Goal: Task Accomplishment & Management: Manage account settings

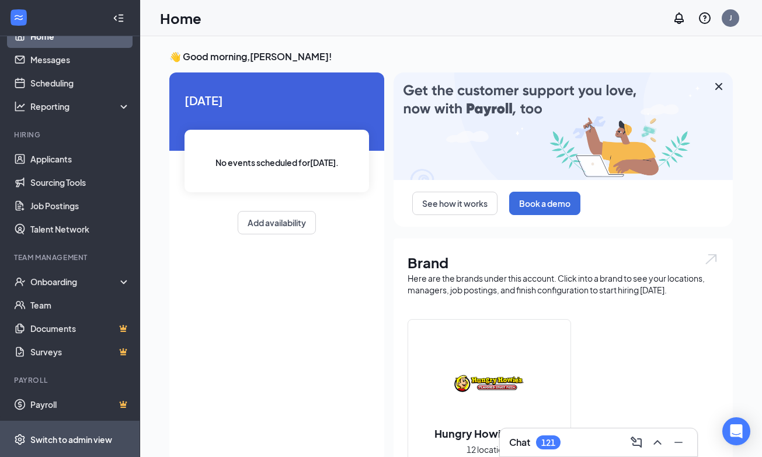
scroll to position [23, 0]
click at [65, 447] on span "Switch to admin view" at bounding box center [80, 439] width 100 height 36
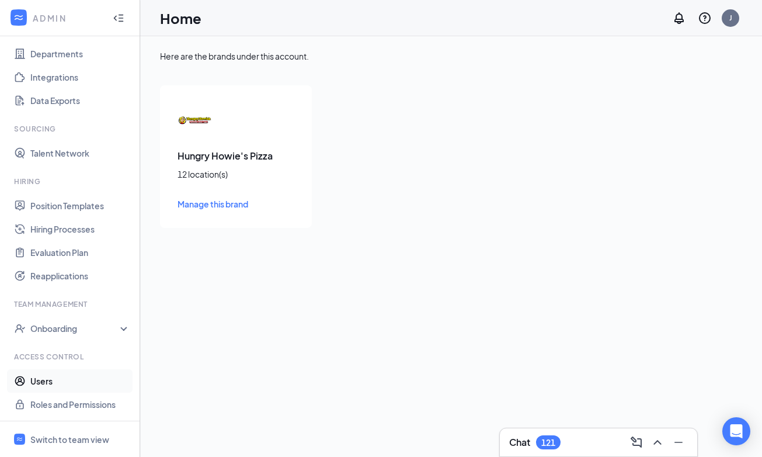
scroll to position [105, 0]
click at [44, 380] on link "Users" at bounding box center [80, 380] width 100 height 23
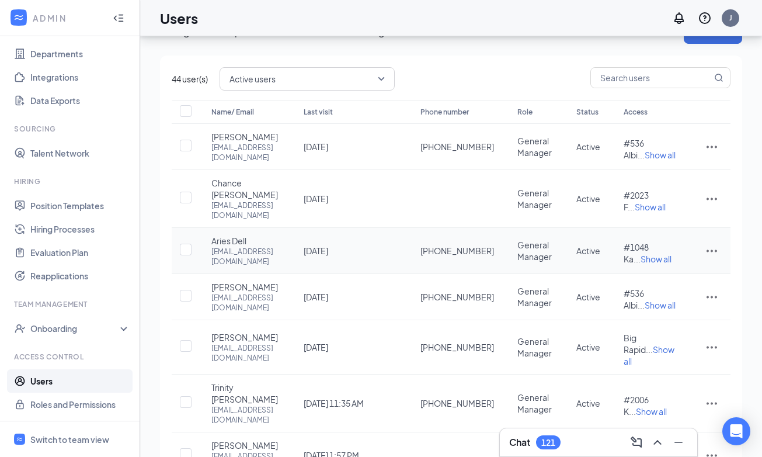
scroll to position [29, 0]
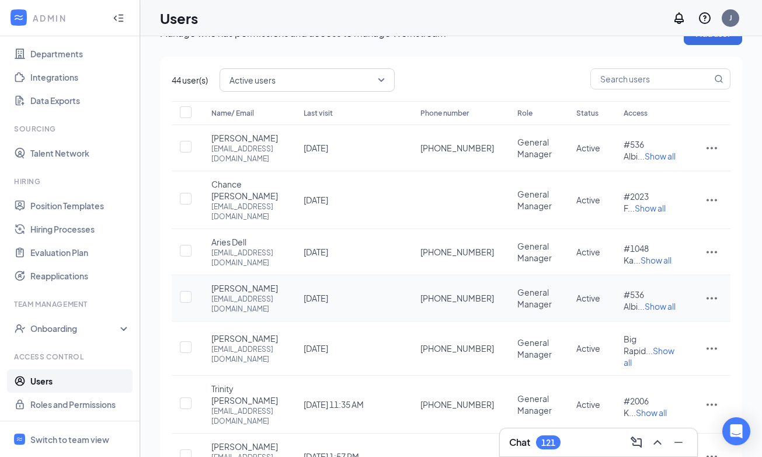
click at [716, 300] on icon "ActionsIcon" at bounding box center [712, 298] width 11 height 2
click at [662, 403] on span "Disable" at bounding box center [651, 400] width 29 height 11
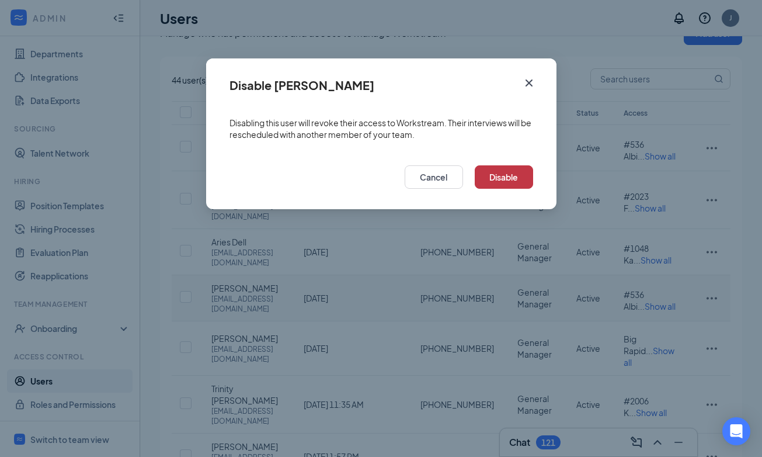
click at [513, 174] on button "Disable" at bounding box center [504, 176] width 58 height 23
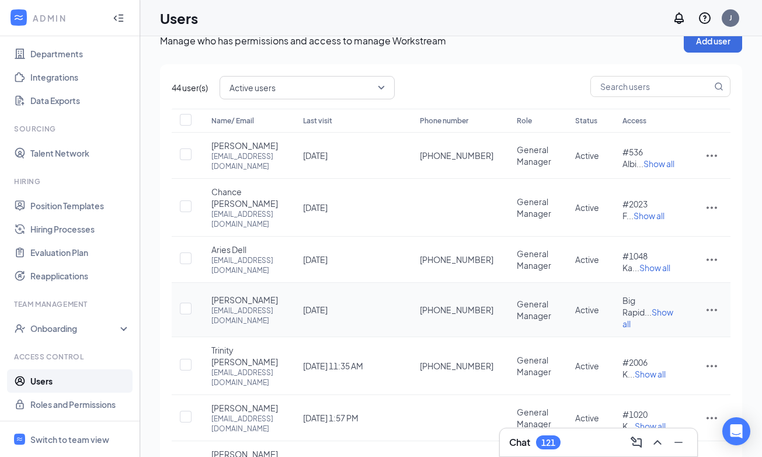
scroll to position [22, 0]
click at [716, 311] on icon "ActionsIcon" at bounding box center [712, 309] width 11 height 2
click at [662, 419] on li "Disable" at bounding box center [673, 412] width 91 height 27
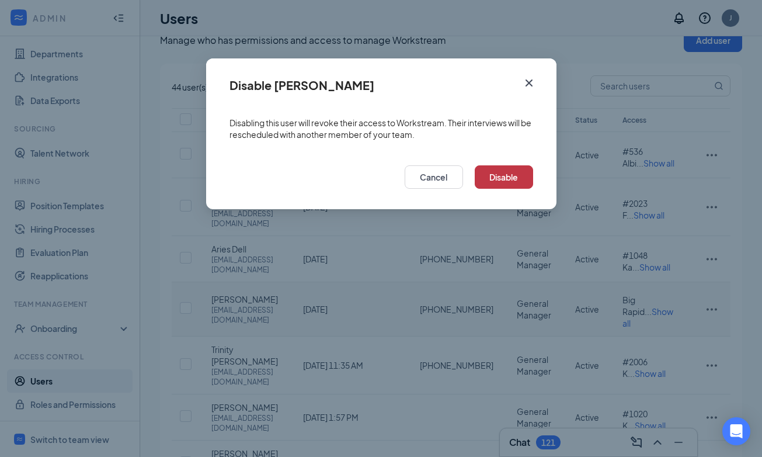
click at [508, 181] on button "Disable" at bounding box center [504, 176] width 58 height 23
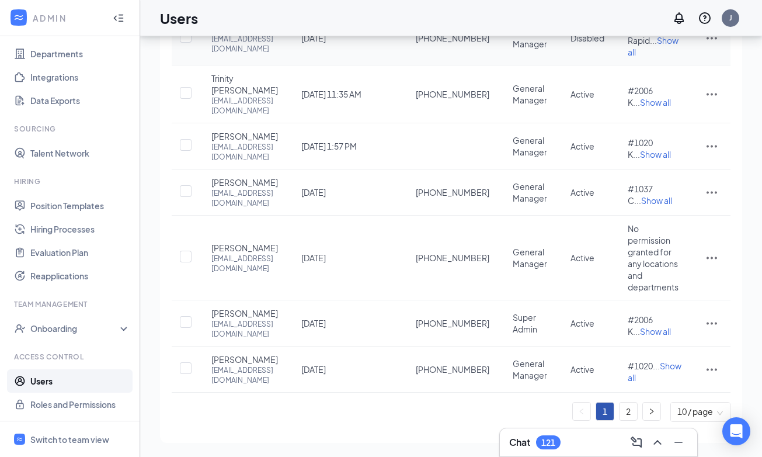
scroll to position [343, 0]
click at [627, 407] on link "2" at bounding box center [629, 411] width 18 height 18
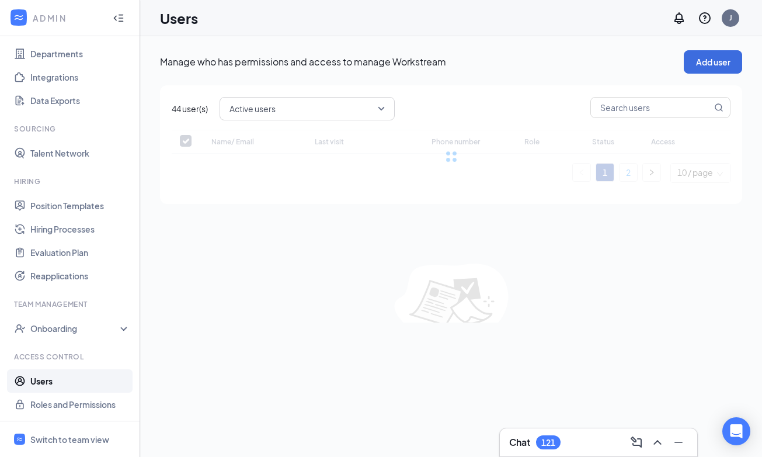
scroll to position [0, 0]
checkbox input "false"
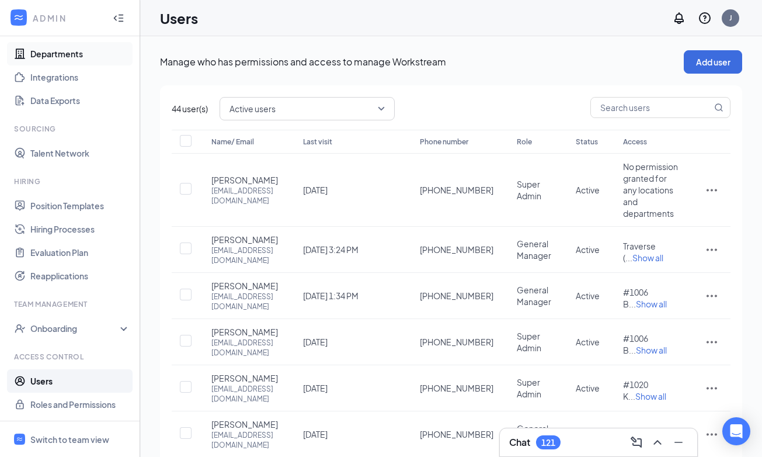
click at [51, 53] on link "Departments" at bounding box center [80, 53] width 100 height 23
